Goal: Find specific page/section: Find specific page/section

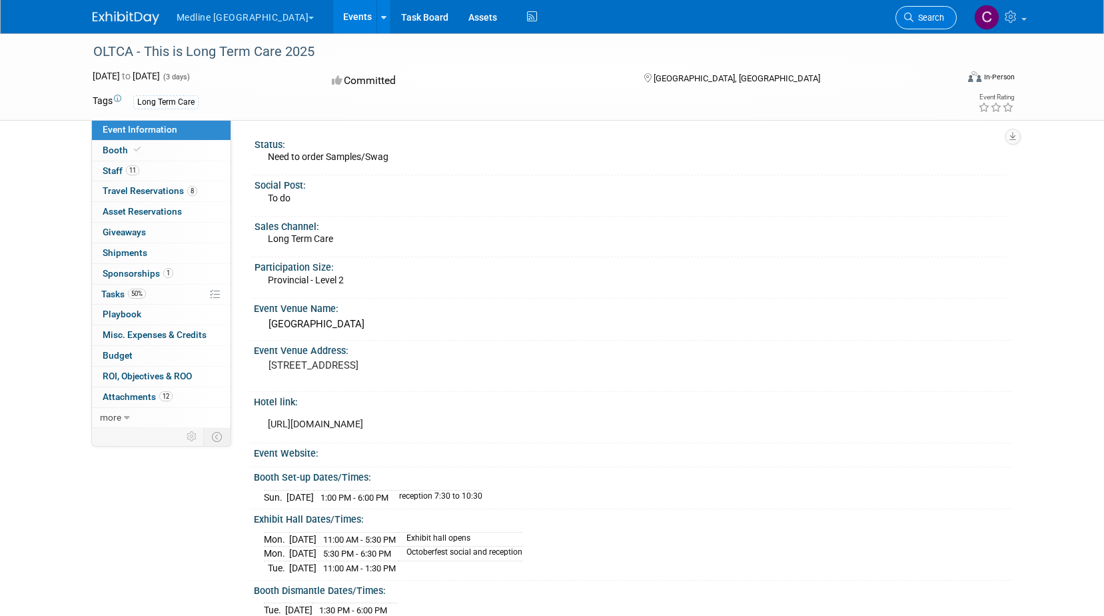
click at [924, 17] on span "Search" at bounding box center [929, 18] width 31 height 10
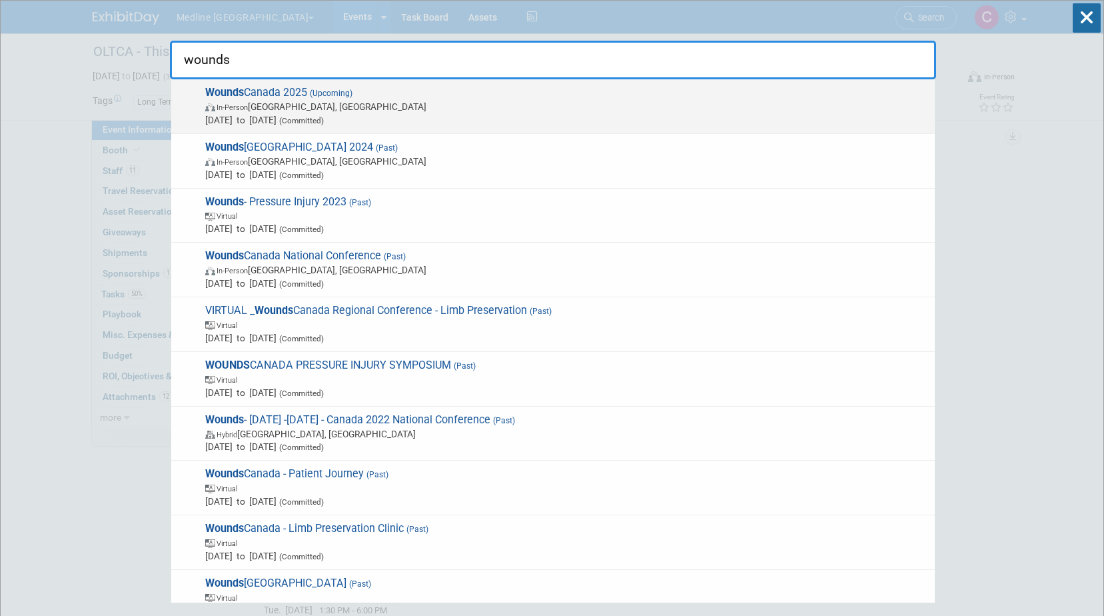
type input "wounds"
click at [287, 116] on span "Oct 2, 2025 to Oct 4, 2025 (Committed)" at bounding box center [566, 119] width 723 height 13
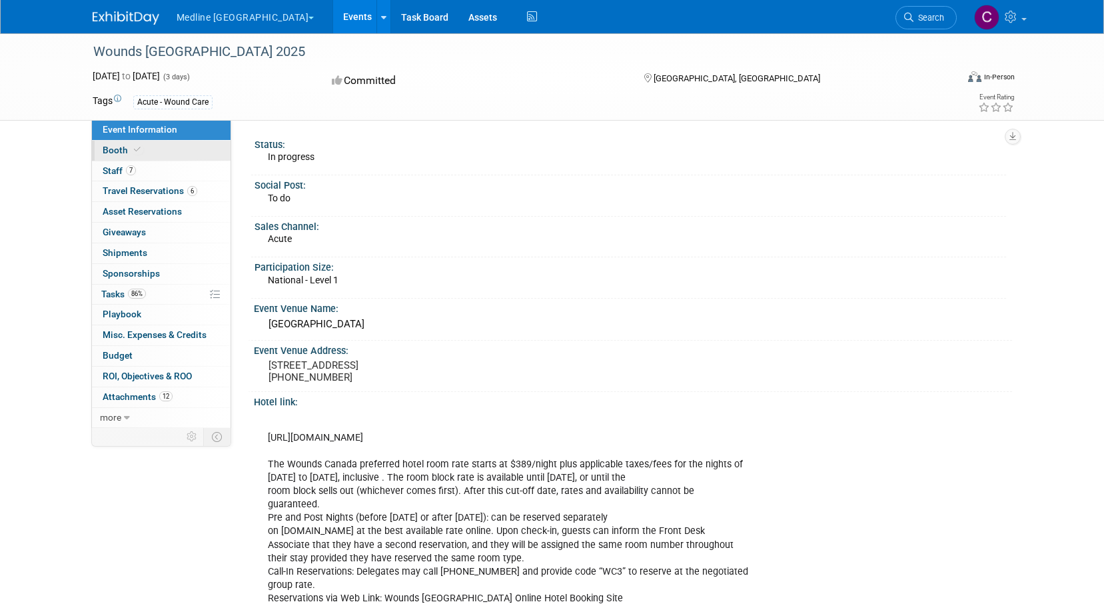
click at [124, 151] on span "Booth" at bounding box center [123, 150] width 41 height 11
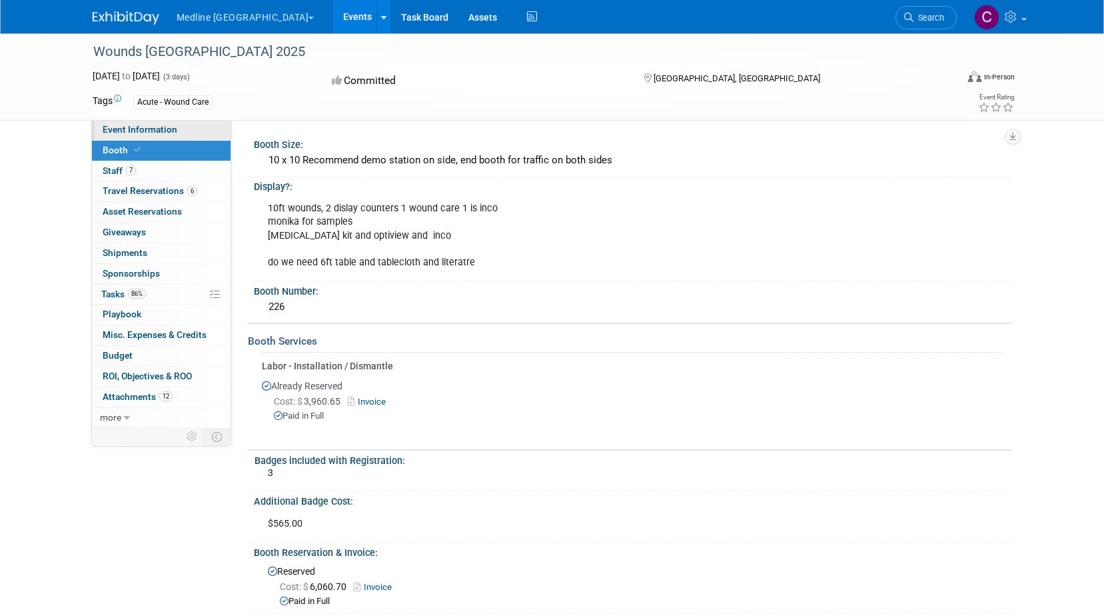
click at [141, 125] on span "Event Information" at bounding box center [140, 129] width 75 height 11
